Goal: Task Accomplishment & Management: Manage account settings

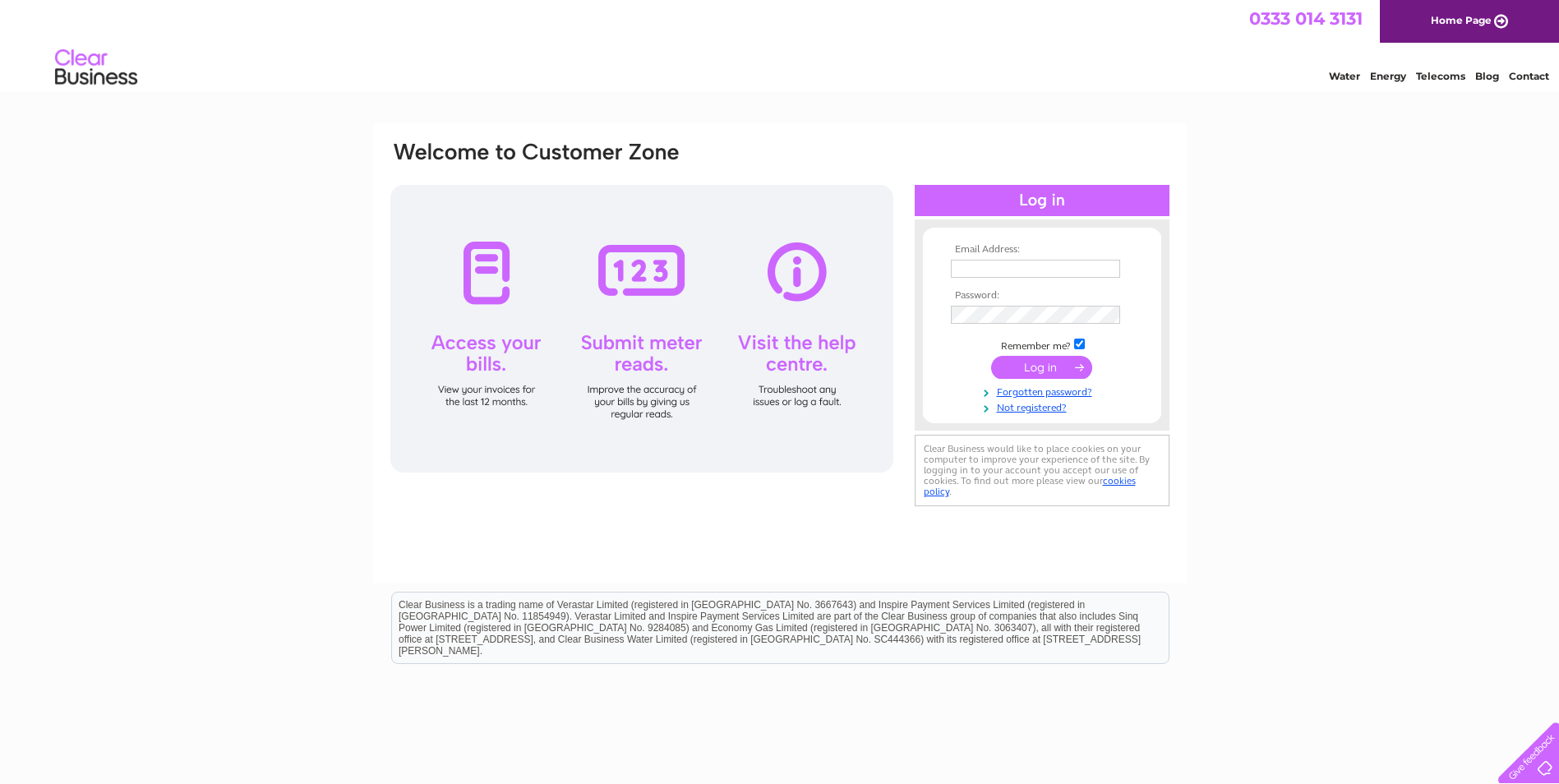
type input "[EMAIL_ADDRESS][DOMAIN_NAME]"
click at [1016, 359] on input "submit" at bounding box center [1042, 367] width 101 height 23
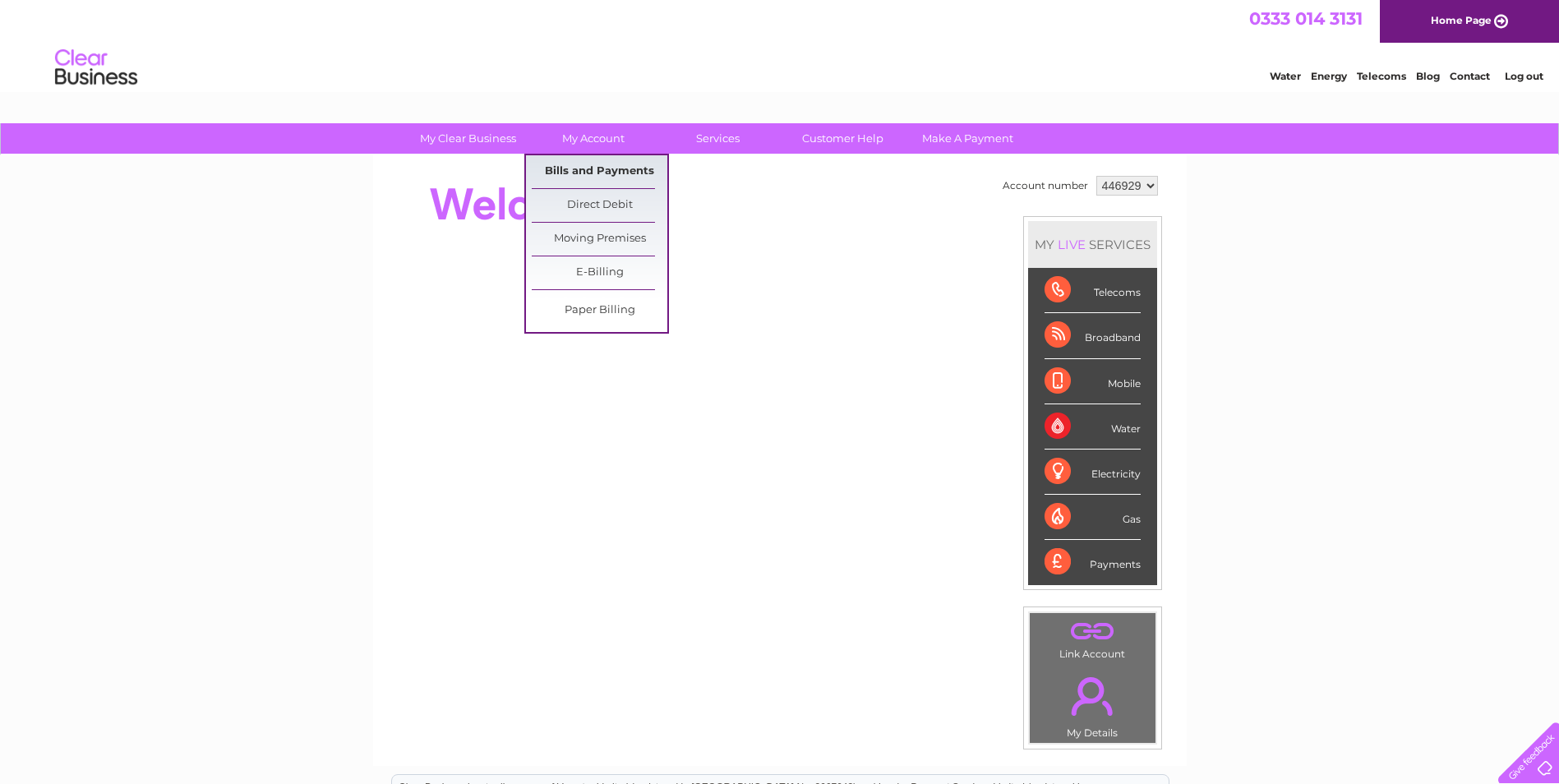
click at [570, 170] on link "Bills and Payments" at bounding box center [600, 171] width 136 height 33
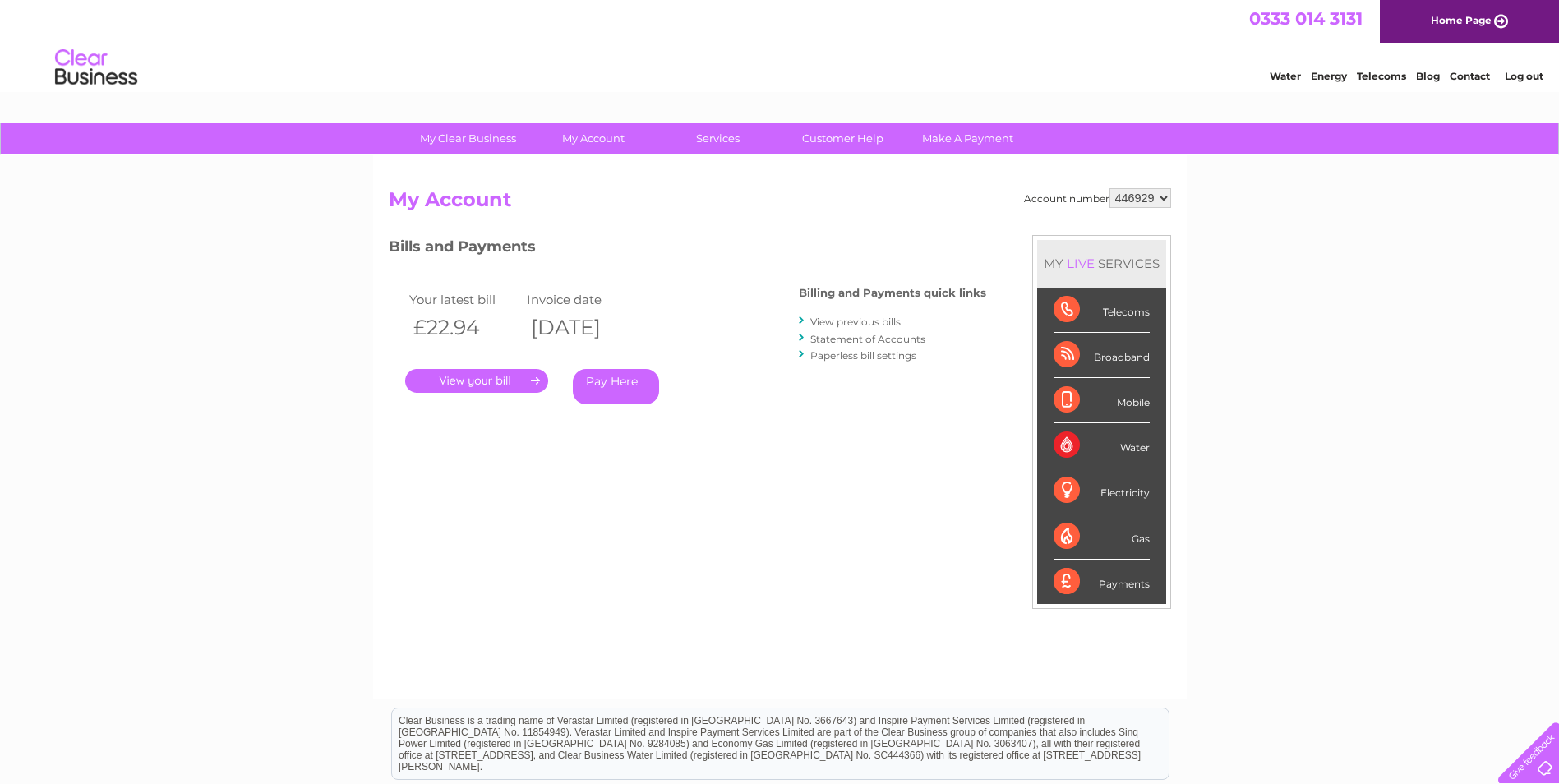
click at [476, 380] on link "." at bounding box center [477, 380] width 143 height 23
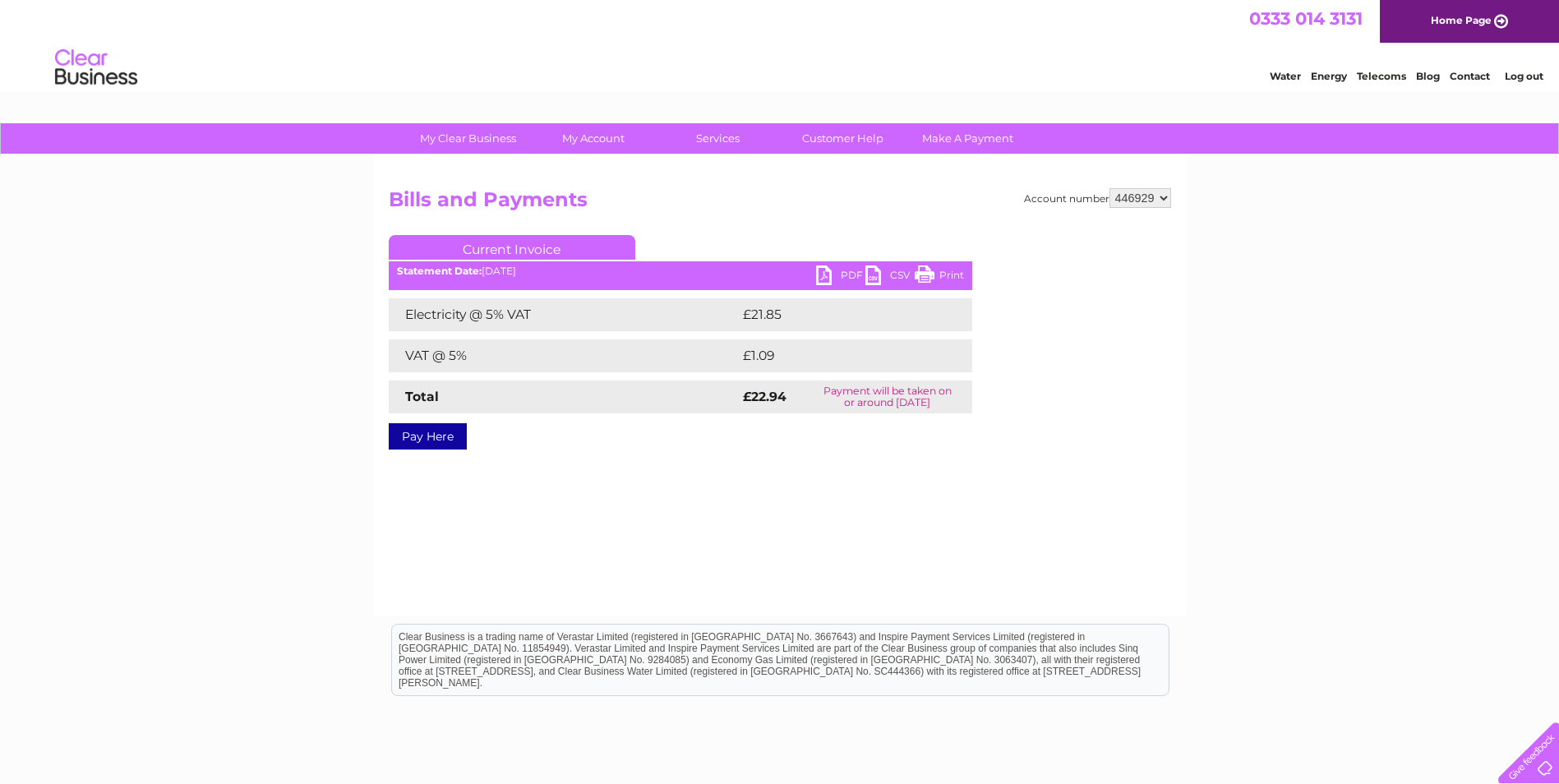
click at [937, 274] on link "Print" at bounding box center [939, 277] width 50 height 23
click at [869, 139] on link "Customer Help" at bounding box center [843, 138] width 136 height 30
